Goal: Answer question/provide support: Share knowledge or assist other users

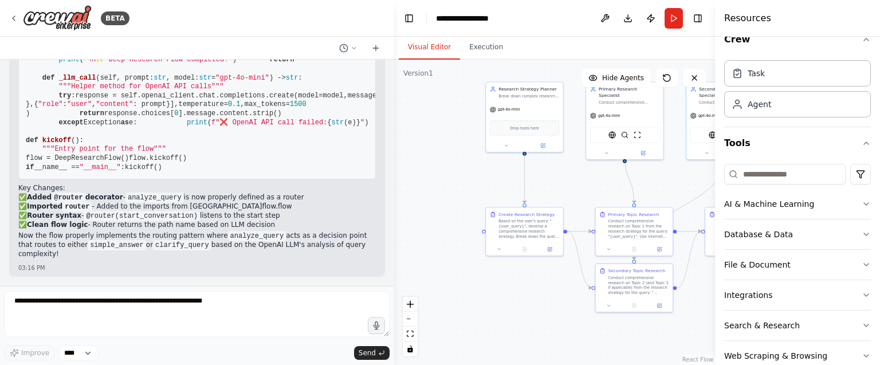
scroll to position [6554, 0]
drag, startPoint x: 301, startPoint y: 202, endPoint x: 41, endPoint y: 170, distance: 261.7
copy code "@start() def start_conversation ( self ): """Entry point for the flow""" print …"
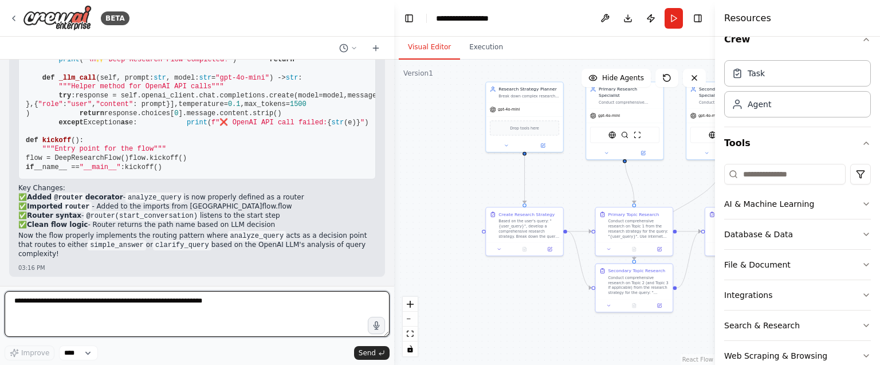
click at [195, 312] on textarea at bounding box center [197, 314] width 385 height 46
paste textarea "**********"
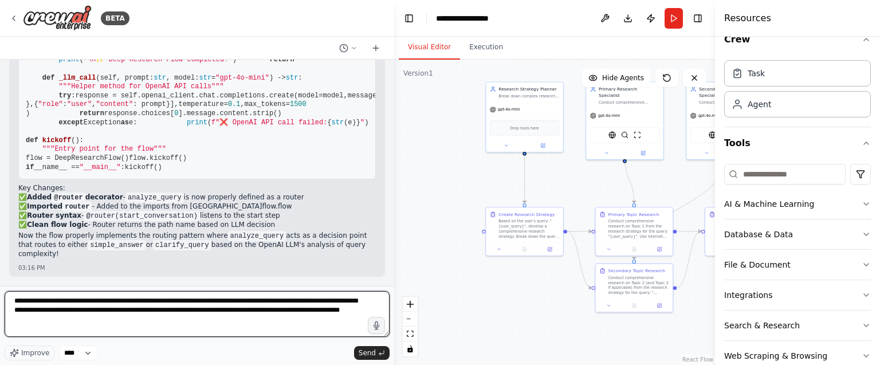
drag, startPoint x: 347, startPoint y: 304, endPoint x: 91, endPoint y: 323, distance: 257.4
click at [91, 323] on textarea "**********" at bounding box center [197, 314] width 385 height 46
paste textarea
type textarea "**********"
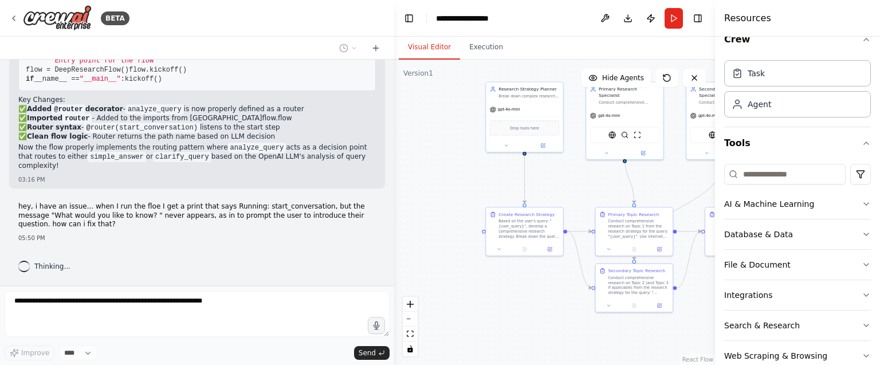
scroll to position [7999, 0]
click at [183, 219] on p "hey, i have an issue... when I run the floe I get a print that says Running: st…" at bounding box center [197, 215] width 358 height 27
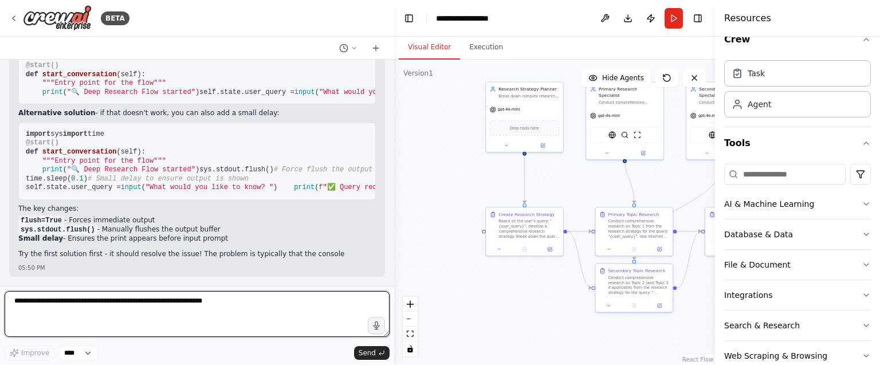
scroll to position [8408, 0]
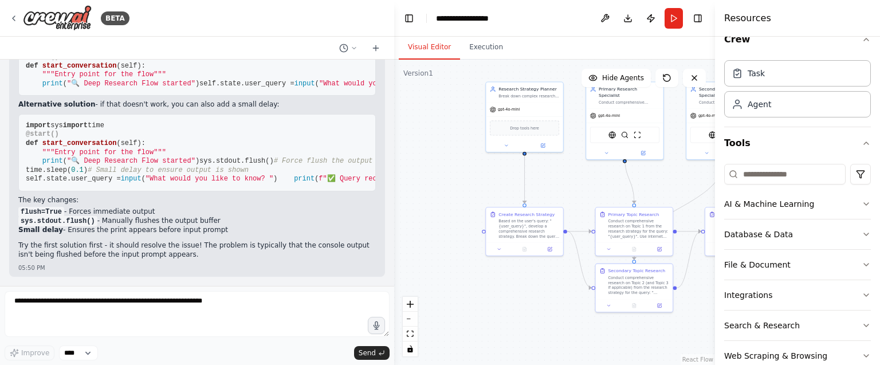
click at [261, 182] on pre "import sys import time @start() def start_conversation ( self ): """Entry point…" at bounding box center [197, 152] width 358 height 77
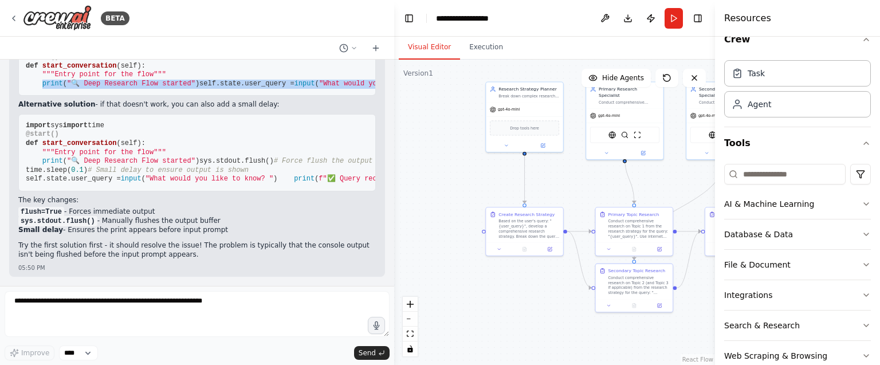
drag, startPoint x: 249, startPoint y: 163, endPoint x: 42, endPoint y: 142, distance: 208.0
click at [42, 96] on pre "@start() def start_conversation ( self ): """Entry point for the flow""" print …" at bounding box center [197, 70] width 358 height 50
copy code "print ( "🔍 Deep Research Flow started" ) self.state.user_query = input ( "What …"
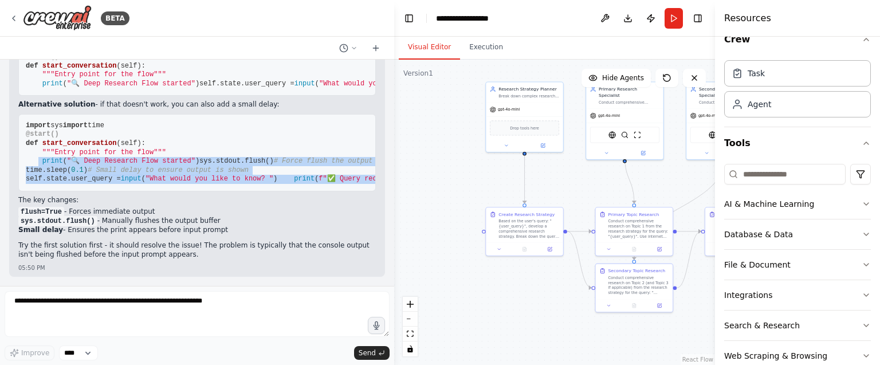
drag, startPoint x: 244, startPoint y: 187, endPoint x: 37, endPoint y: 153, distance: 209.6
click at [37, 153] on pre "import sys import time @start() def start_conversation ( self ): """Entry point…" at bounding box center [197, 152] width 358 height 77
copy code "print ( "🔍 Deep Research Flow started" ) sys.stdout.flush() # Force flush the o…"
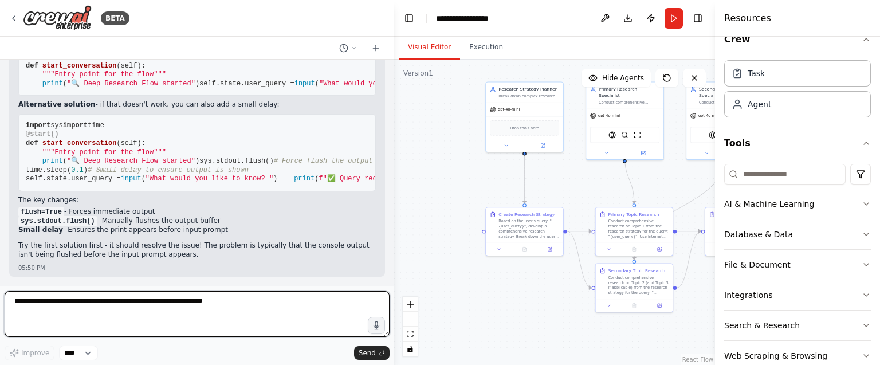
click at [224, 322] on textarea at bounding box center [197, 314] width 385 height 46
type textarea "**********"
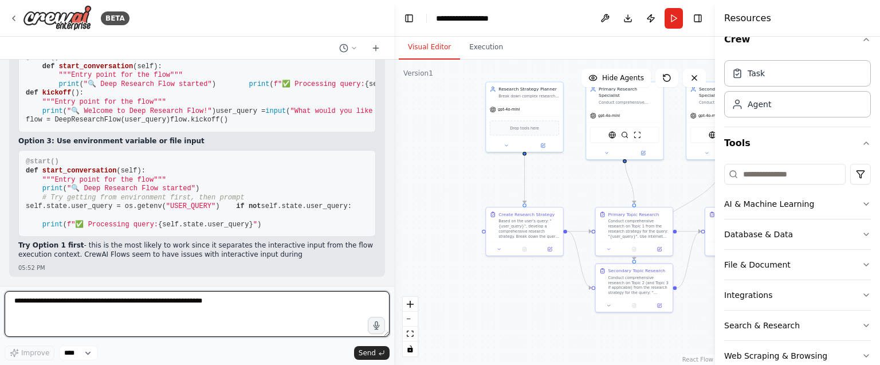
scroll to position [9095, 0]
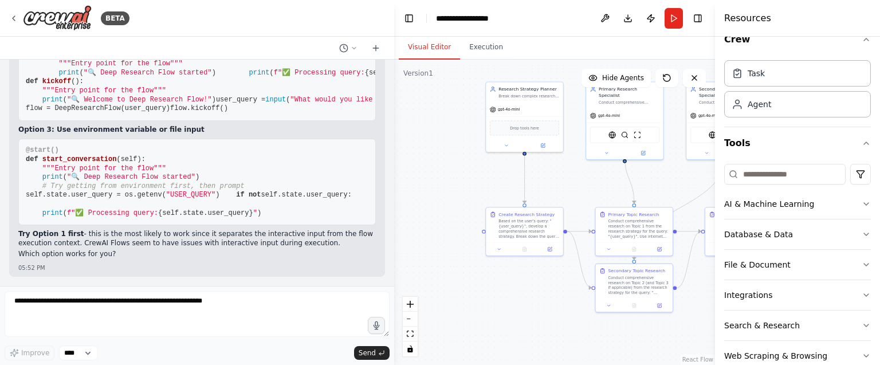
click at [271, 164] on pre "@start() def start_conversation ( self ): """Entry point for the flow""" print …" at bounding box center [197, 182] width 358 height 87
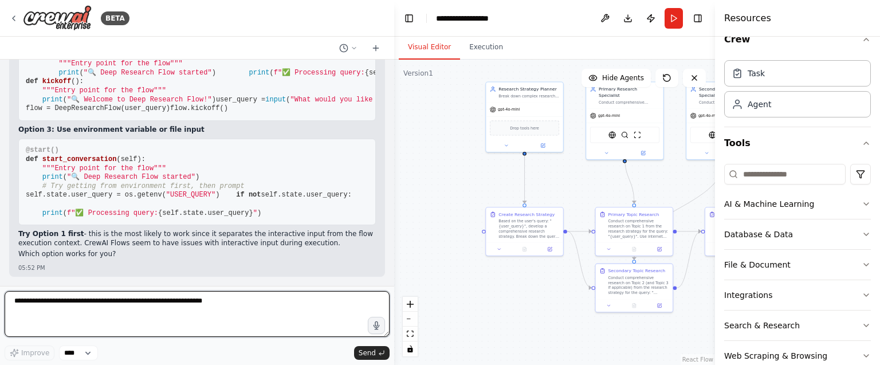
click at [187, 319] on textarea at bounding box center [197, 314] width 385 height 46
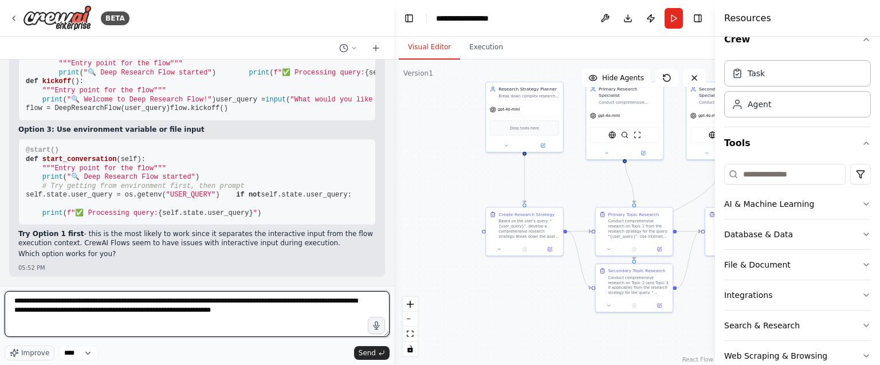
type textarea "**********"
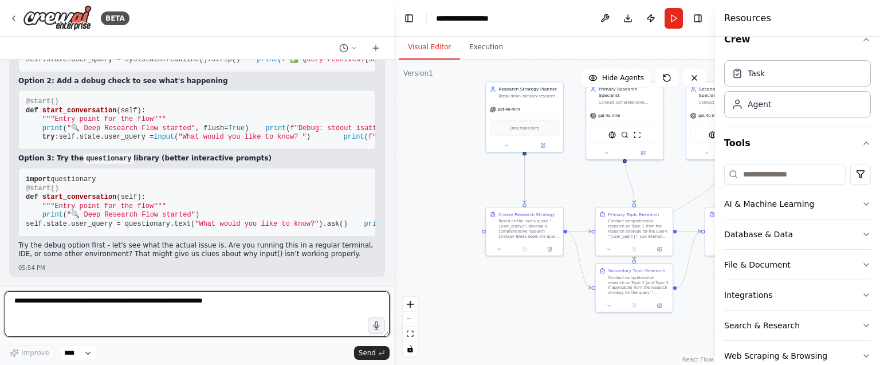
scroll to position [9395, 0]
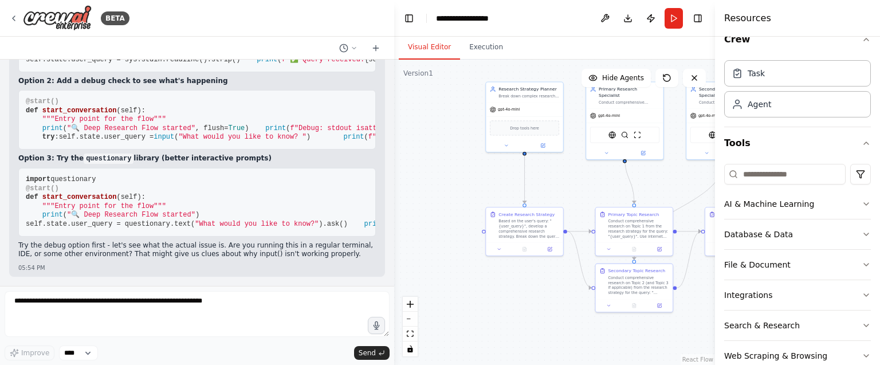
click at [261, 72] on pre "import sys @start() def start_conversation ( self ): """Entry point for the flo…" at bounding box center [197, 32] width 358 height 77
click at [219, 72] on pre "import sys @start() def start_conversation ( self ): """Entry point for the flo…" at bounding box center [197, 32] width 358 height 77
click at [228, 46] on span "True" at bounding box center [236, 42] width 17 height 8
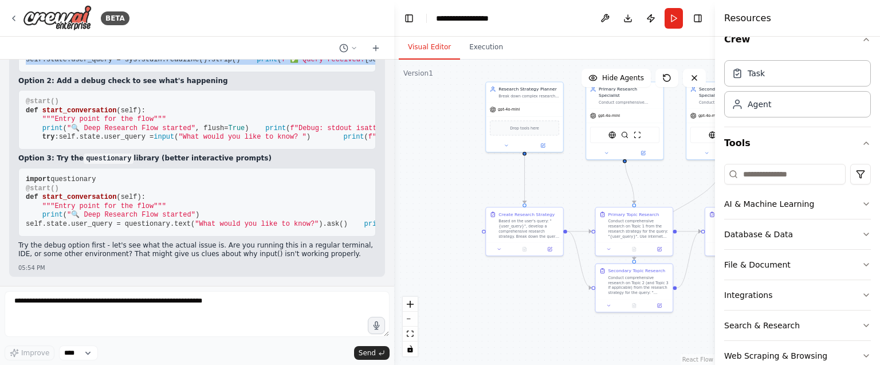
drag, startPoint x: 248, startPoint y: 197, endPoint x: 41, endPoint y: 155, distance: 211.8
click at [41, 72] on pre "import sys @start() def start_conversation ( self ): """Entry point for the flo…" at bounding box center [197, 32] width 358 height 77
copy code "print ( "🔍 Deep Research Flow started" , flush= True ) print ( "What would you …"
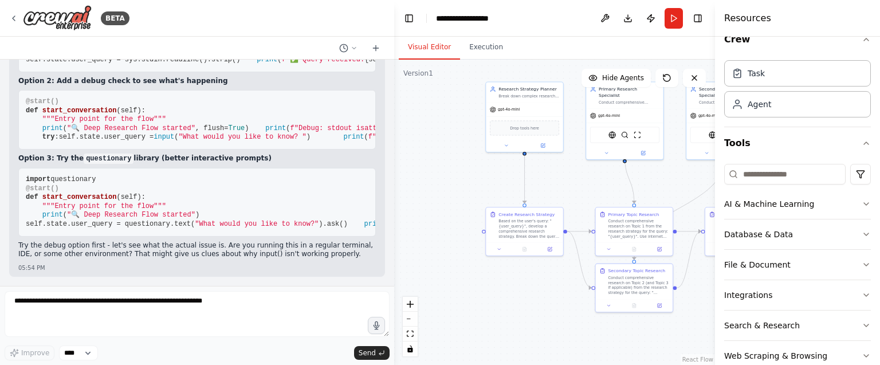
click at [621, 132] on span "{sys.stdin.isatty()}" at bounding box center [662, 128] width 83 height 8
click at [291, 132] on span "f"Debug: stdout isatty =" at bounding box center [340, 128] width 99 height 8
click at [237, 150] on pre "@start() def start_conversation ( self ): """Entry point for the flow""" print …" at bounding box center [197, 120] width 358 height 60
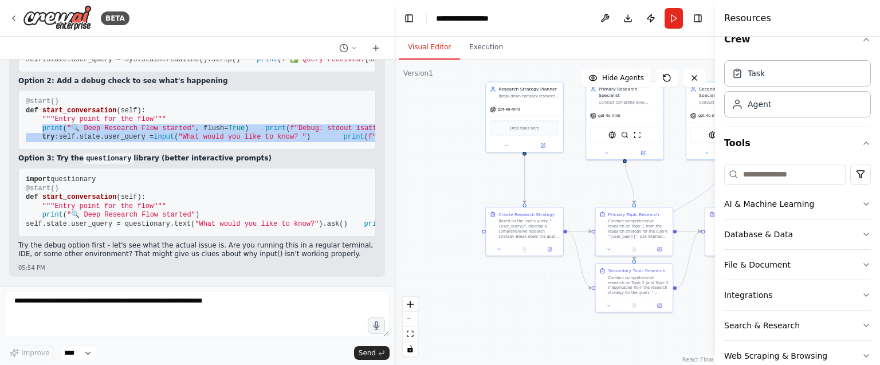
drag, startPoint x: 40, startPoint y: 201, endPoint x: 207, endPoint y: 256, distance: 176.0
click at [207, 141] on code "@start() def start_conversation ( self ): """Entry point for the flow""" print …" at bounding box center [519, 119] width 987 height 44
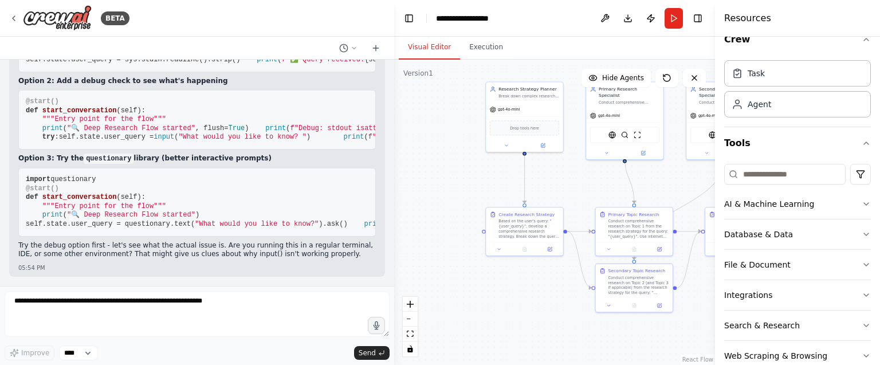
click at [280, 150] on pre "@start() def start_conversation ( self ): """Entry point for the flow""" print …" at bounding box center [197, 120] width 358 height 60
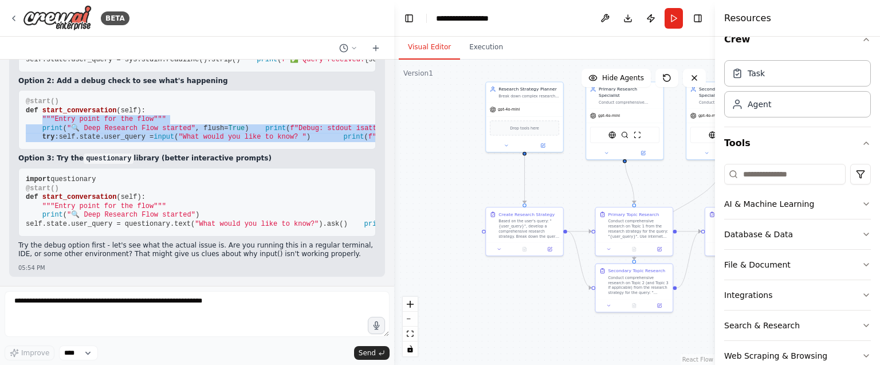
drag, startPoint x: 197, startPoint y: 220, endPoint x: 42, endPoint y: 135, distance: 176.5
click at [42, 135] on code "@start() def start_conversation ( self ): """Entry point for the flow""" print …" at bounding box center [519, 119] width 987 height 44
copy code """"Entry point for the flow""" print ( "🔍 Deep Research Flow started" , flush= …"
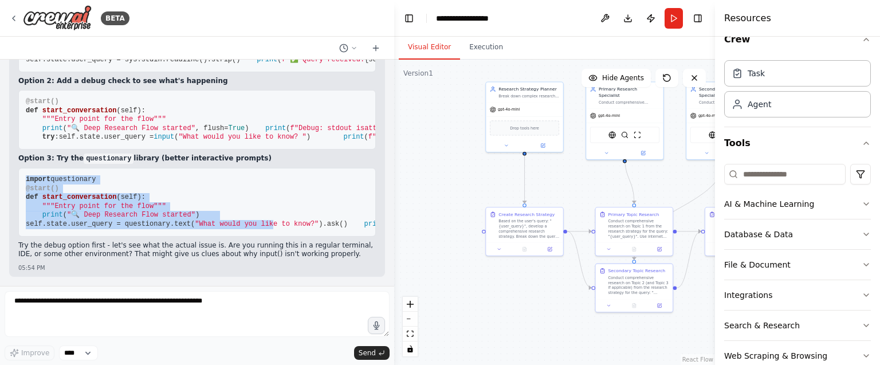
drag, startPoint x: 267, startPoint y: 224, endPoint x: 21, endPoint y: 151, distance: 256.3
click at [21, 168] on pre "import questionary @start() def start_conversation ( self ): """Entry point for…" at bounding box center [197, 202] width 358 height 69
drag, startPoint x: 273, startPoint y: 233, endPoint x: 18, endPoint y: 152, distance: 267.4
click at [18, 168] on pre "import questionary @start() def start_conversation ( self ): """Entry point for…" at bounding box center [197, 202] width 358 height 69
copy code "import questionary @start() def start_conversation ( self ): """Entry point for…"
